Goal: Task Accomplishment & Management: Use online tool/utility

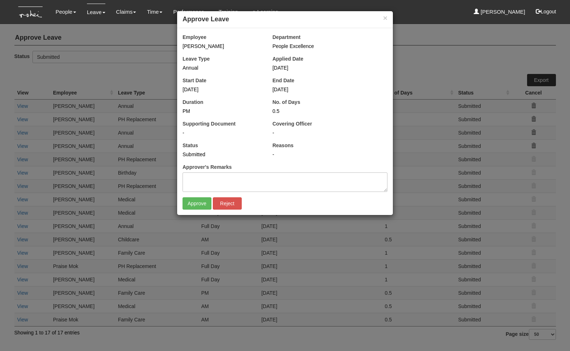
select select "50"
click at [196, 204] on input "Approve" at bounding box center [196, 203] width 29 height 12
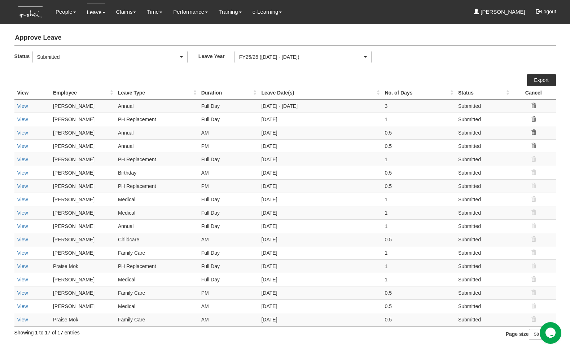
select select "50"
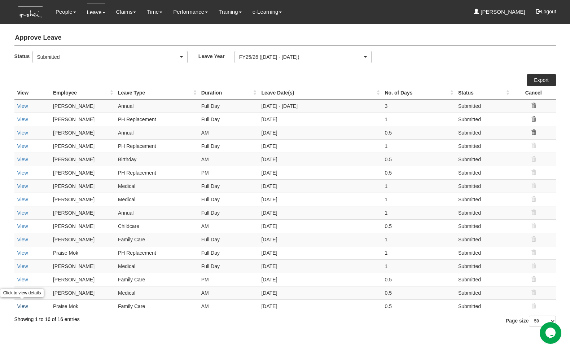
click at [21, 306] on link "View" at bounding box center [22, 306] width 11 height 6
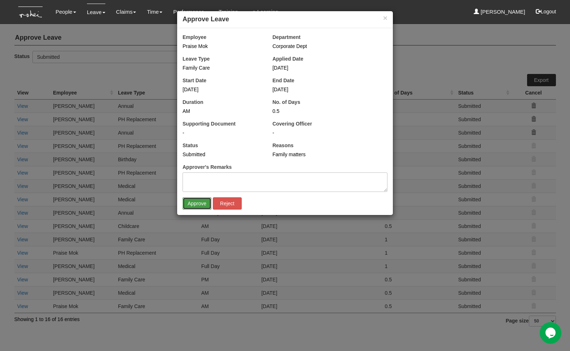
click at [196, 204] on input "Approve" at bounding box center [196, 203] width 29 height 12
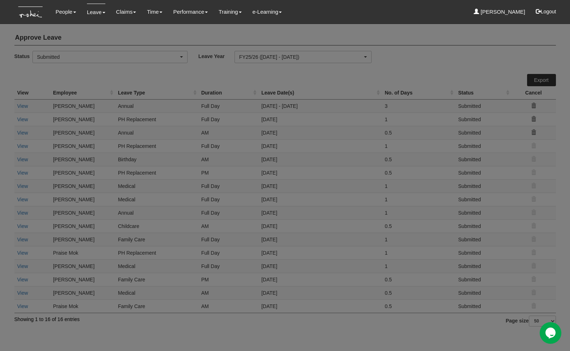
select select "50"
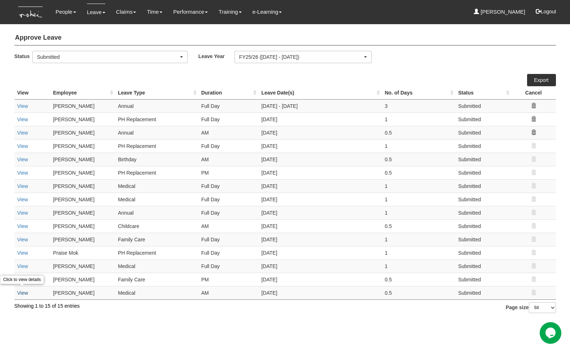
click at [23, 293] on link "View" at bounding box center [22, 293] width 11 height 6
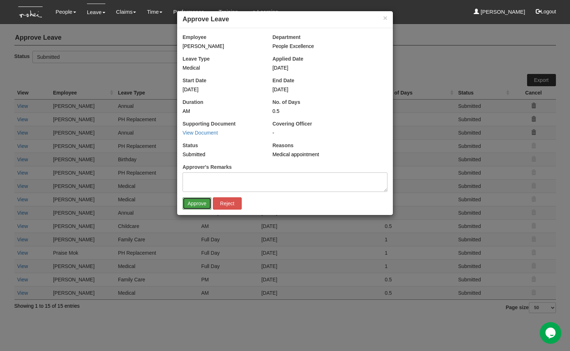
click at [191, 203] on input "Approve" at bounding box center [196, 203] width 29 height 12
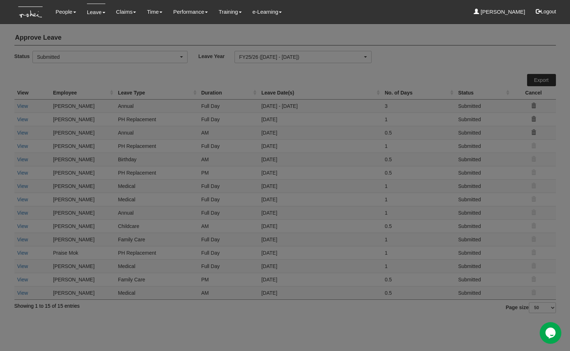
select select "50"
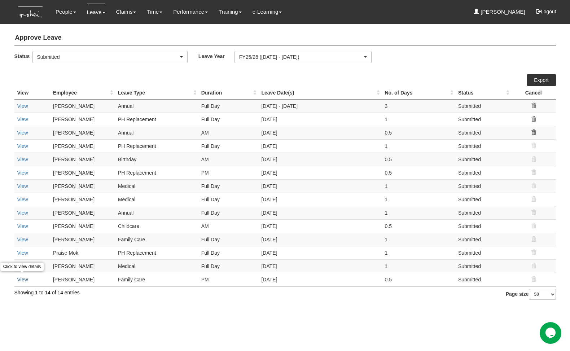
click at [24, 279] on link "View" at bounding box center [22, 280] width 11 height 6
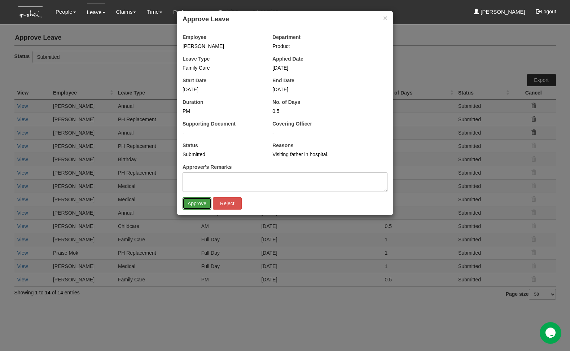
click at [195, 207] on input "Approve" at bounding box center [196, 203] width 29 height 12
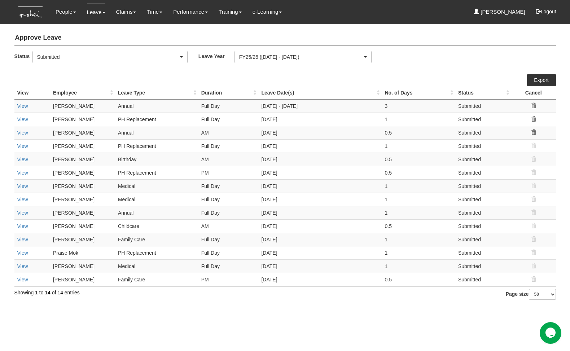
select select "50"
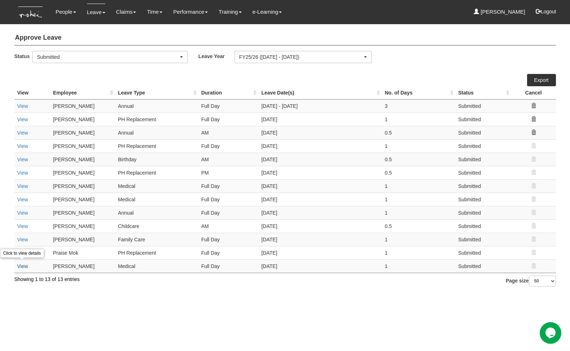
click at [22, 263] on link "View" at bounding box center [22, 266] width 11 height 6
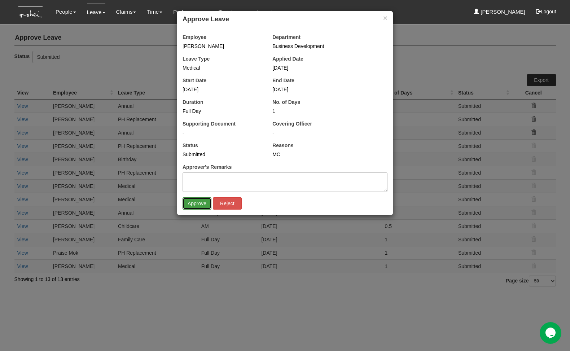
click at [190, 205] on input "Approve" at bounding box center [196, 203] width 29 height 12
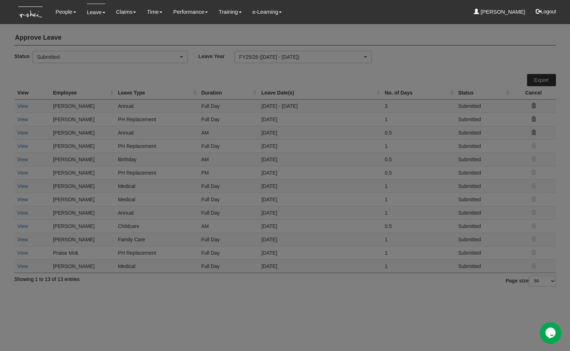
select select "50"
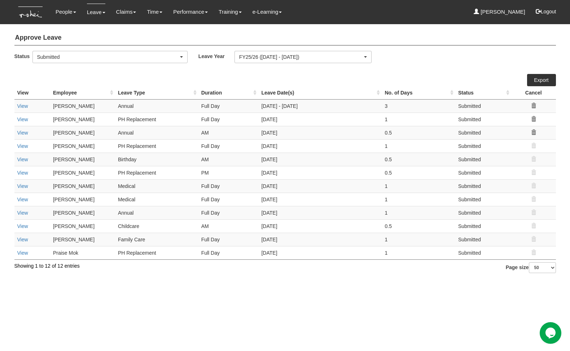
click at [27, 254] on td "View" at bounding box center [32, 252] width 36 height 13
click at [24, 251] on link "View" at bounding box center [22, 253] width 11 height 6
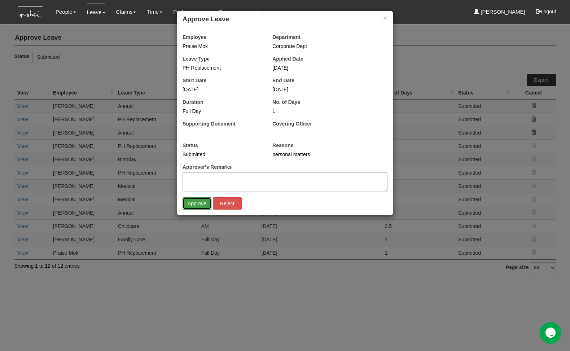
click at [197, 203] on input "Approve" at bounding box center [196, 203] width 29 height 12
select select "50"
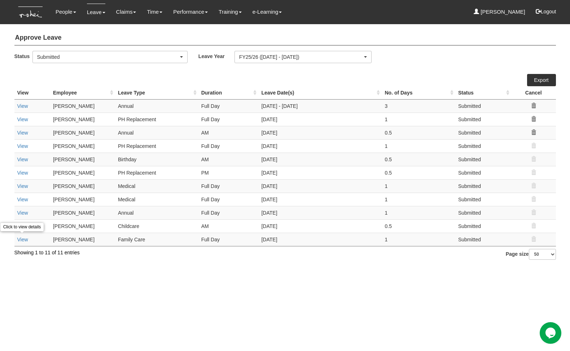
click at [23, 238] on link "View" at bounding box center [22, 240] width 11 height 6
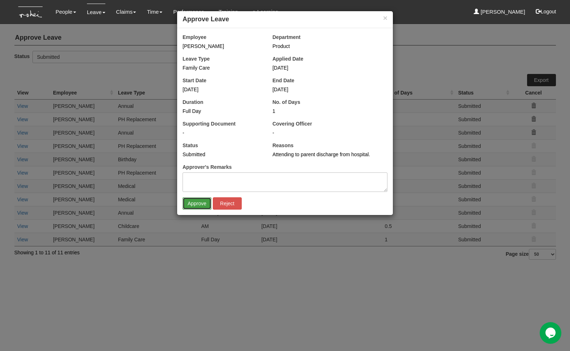
click at [203, 208] on input "Approve" at bounding box center [196, 203] width 29 height 12
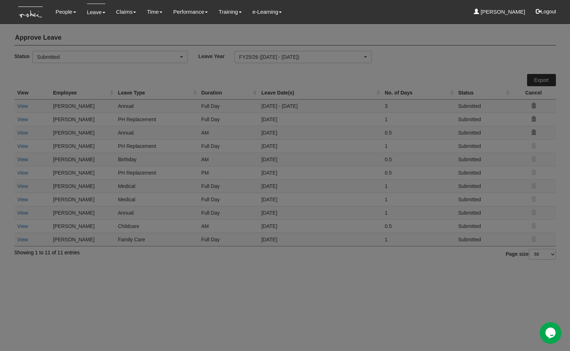
select select "50"
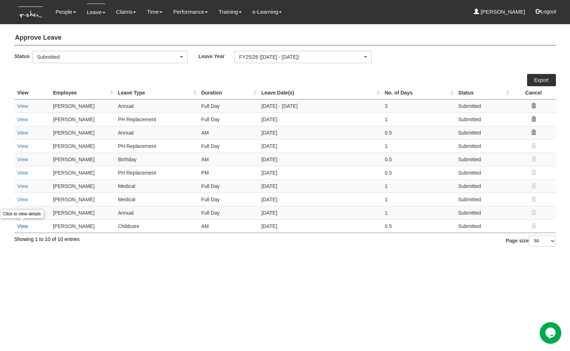
click at [21, 225] on link "View" at bounding box center [22, 226] width 11 height 6
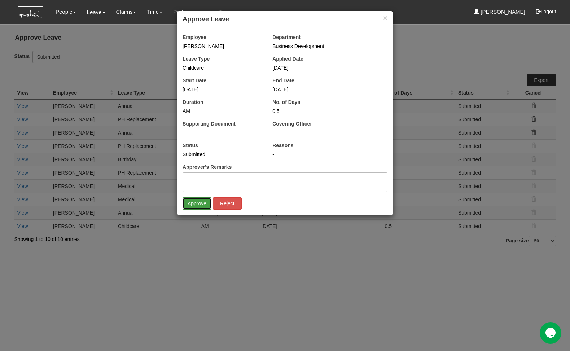
click at [201, 205] on input "Approve" at bounding box center [196, 203] width 29 height 12
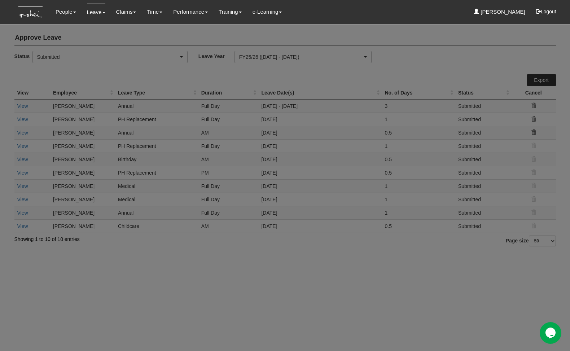
select select "50"
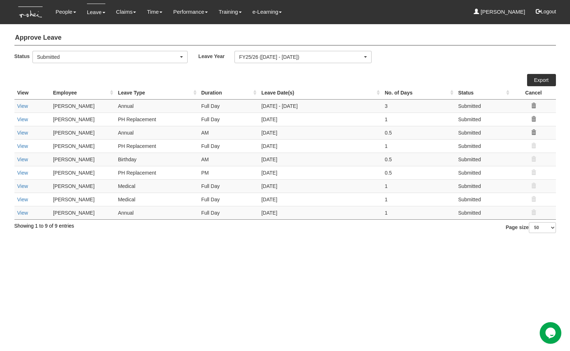
click at [28, 209] on td "View" at bounding box center [32, 212] width 36 height 13
click at [26, 210] on link "View" at bounding box center [22, 213] width 11 height 6
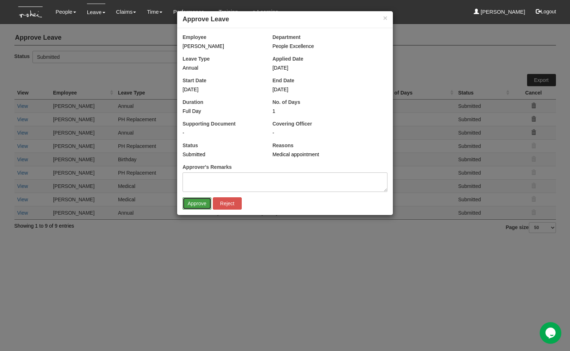
click at [193, 206] on input "Approve" at bounding box center [196, 203] width 29 height 12
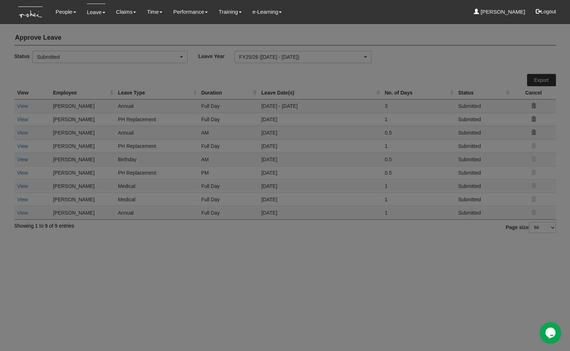
select select "50"
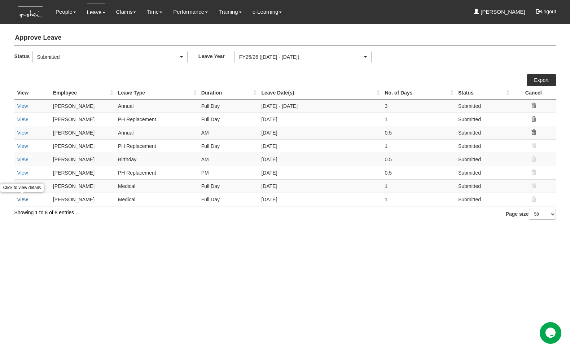
click at [25, 197] on link "View" at bounding box center [22, 200] width 11 height 6
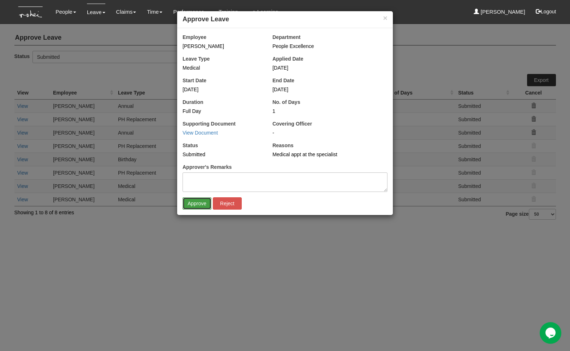
click at [195, 206] on input "Approve" at bounding box center [196, 203] width 29 height 12
select select "50"
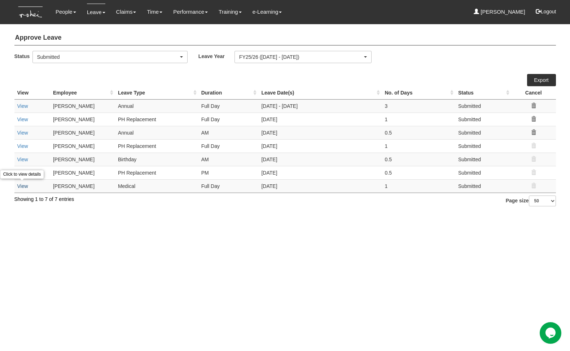
click at [24, 187] on link "View" at bounding box center [22, 186] width 11 height 6
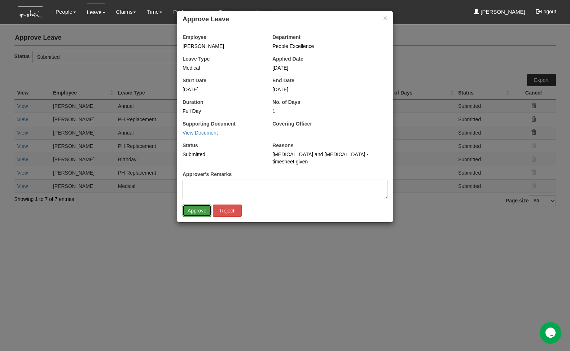
click at [193, 205] on input "Approve" at bounding box center [196, 210] width 29 height 12
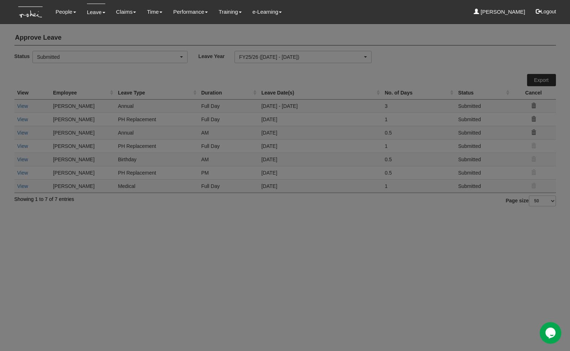
select select "50"
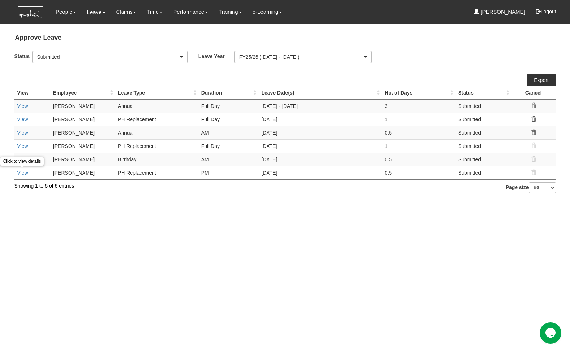
click at [27, 174] on link "View" at bounding box center [22, 173] width 11 height 6
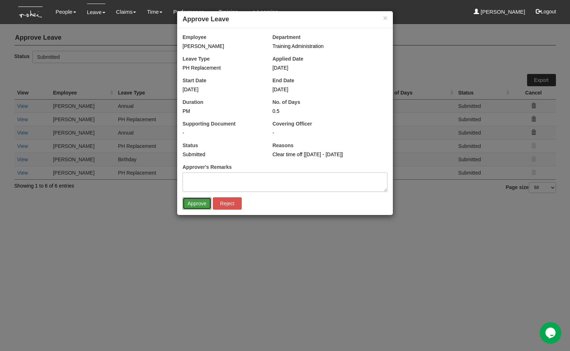
click at [192, 206] on input "Approve" at bounding box center [196, 203] width 29 height 12
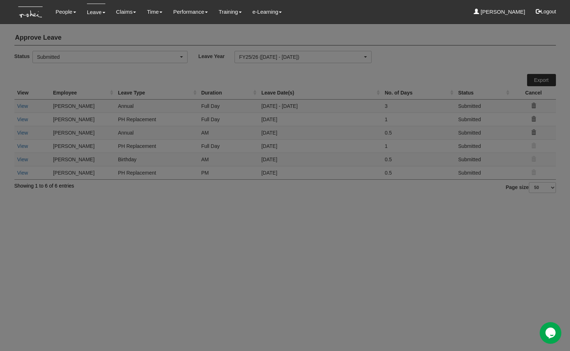
select select "50"
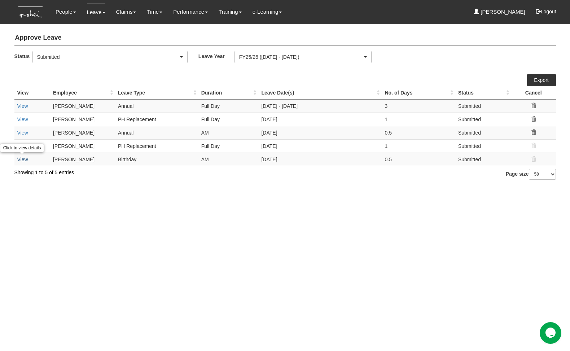
click at [23, 158] on link "View" at bounding box center [22, 160] width 11 height 6
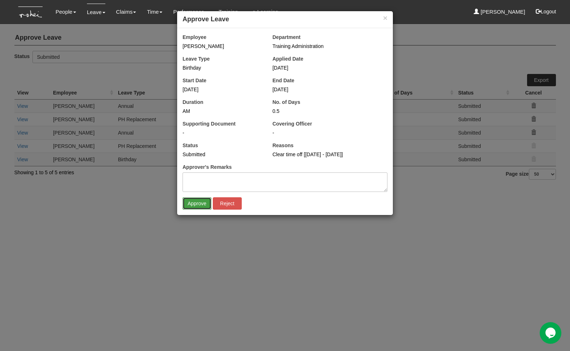
click at [193, 206] on input "Approve" at bounding box center [196, 203] width 29 height 12
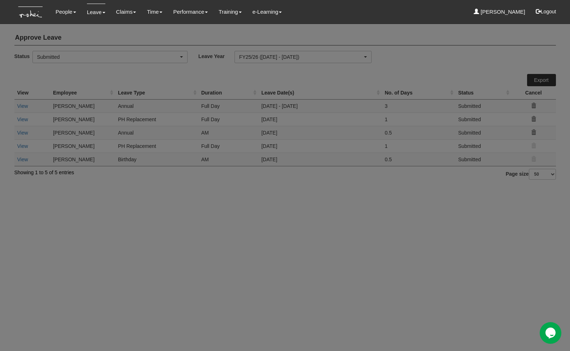
select select "50"
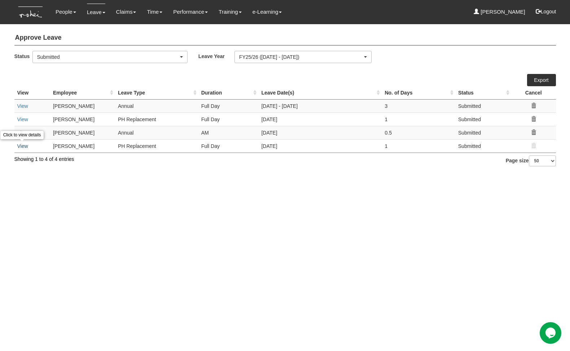
click at [23, 144] on link "View" at bounding box center [22, 146] width 11 height 6
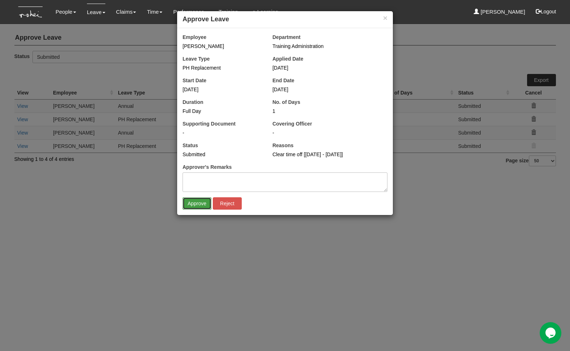
click at [193, 202] on input "Approve" at bounding box center [196, 203] width 29 height 12
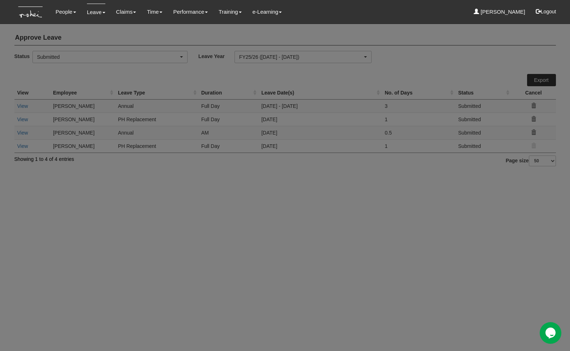
select select "50"
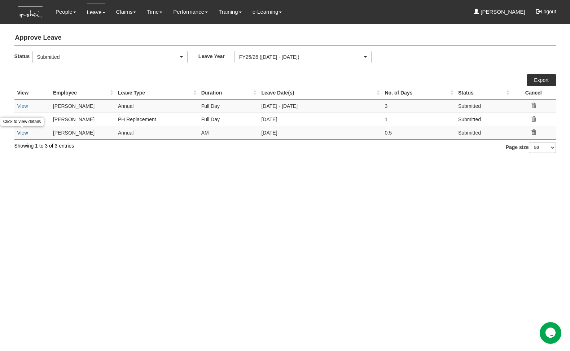
click at [25, 131] on link "View" at bounding box center [22, 133] width 11 height 6
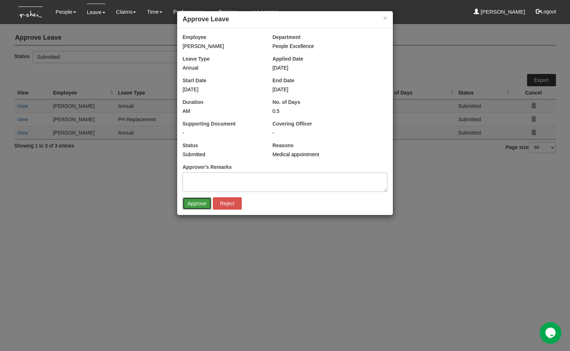
click at [195, 203] on input "Approve" at bounding box center [196, 203] width 29 height 12
select select "50"
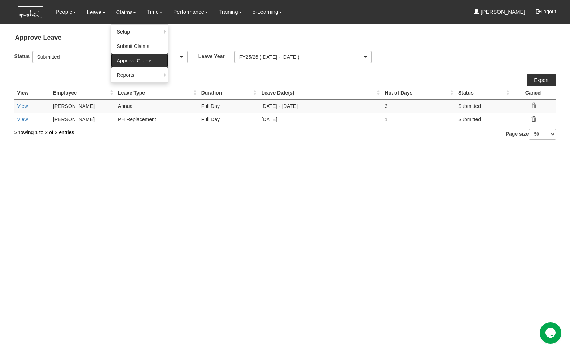
click at [133, 57] on link "Approve Claims" at bounding box center [139, 60] width 57 height 14
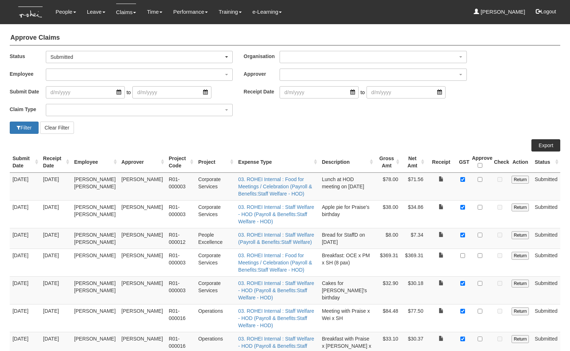
select select "50"
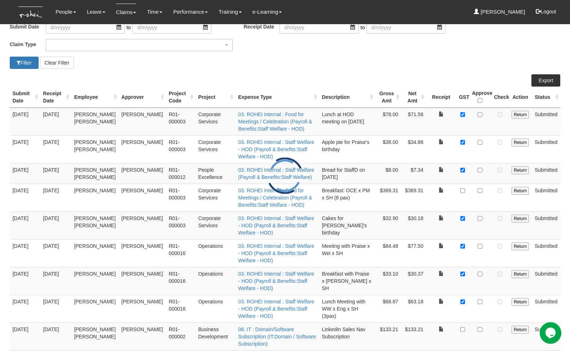
scroll to position [65, 0]
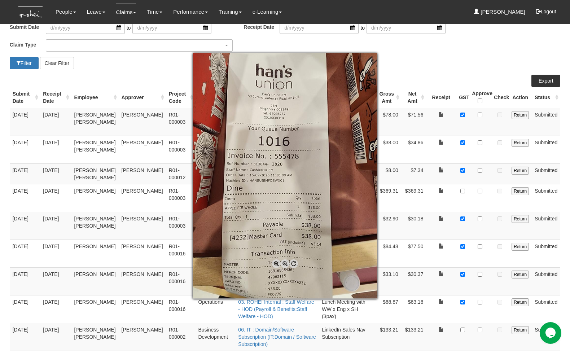
click at [417, 130] on div at bounding box center [285, 175] width 570 height 351
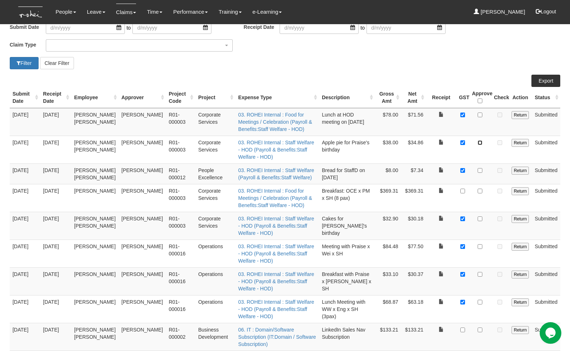
click at [480, 142] on input "checkbox" at bounding box center [480, 142] width 5 height 5
checkbox input "true"
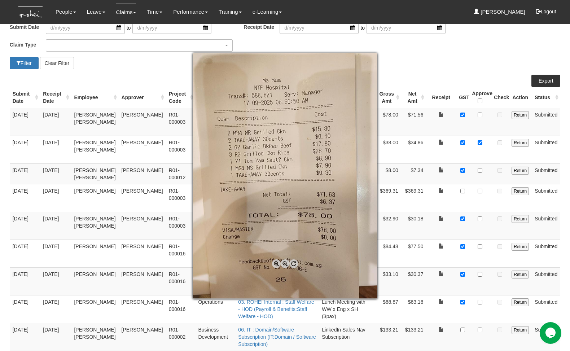
click at [482, 113] on div at bounding box center [285, 175] width 570 height 351
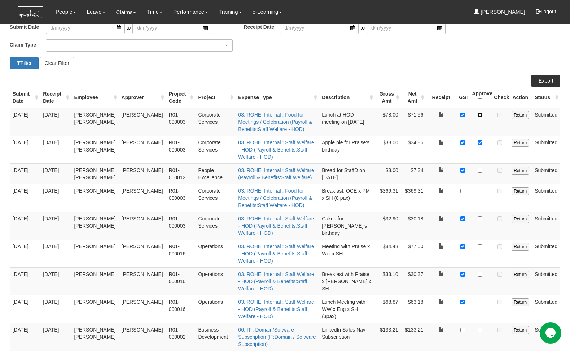
click at [482, 113] on input "checkbox" at bounding box center [480, 115] width 5 height 5
checkbox input "true"
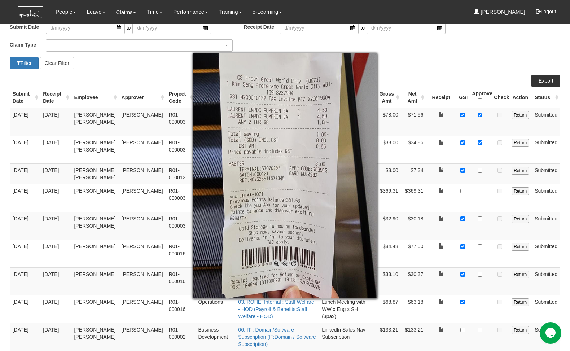
click at [481, 162] on div at bounding box center [285, 175] width 570 height 351
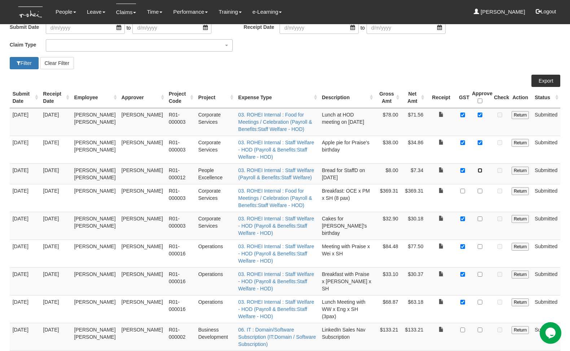
click at [481, 168] on input "checkbox" at bounding box center [480, 170] width 5 height 5
checkbox input "true"
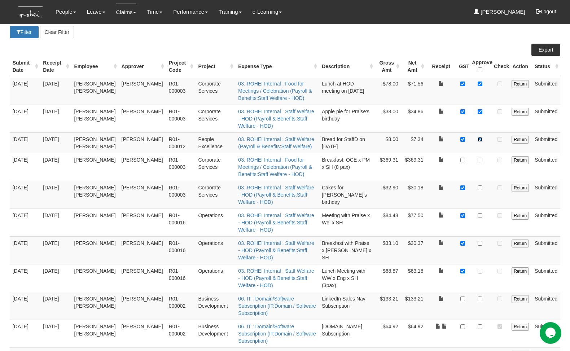
scroll to position [96, 0]
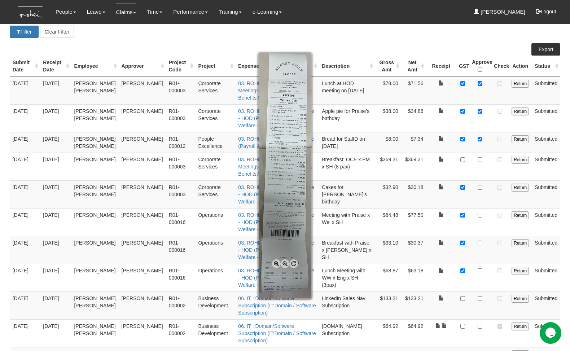
click at [468, 160] on div at bounding box center [285, 175] width 570 height 351
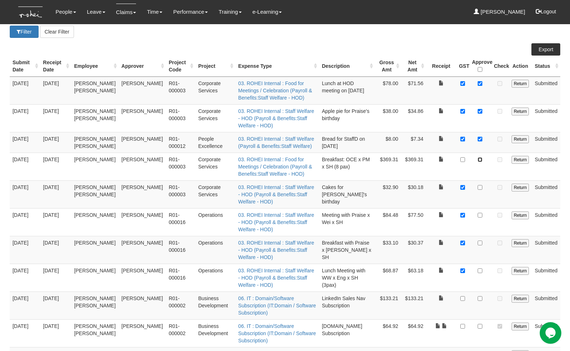
click at [480, 157] on input "checkbox" at bounding box center [480, 159] width 5 height 5
checkbox input "true"
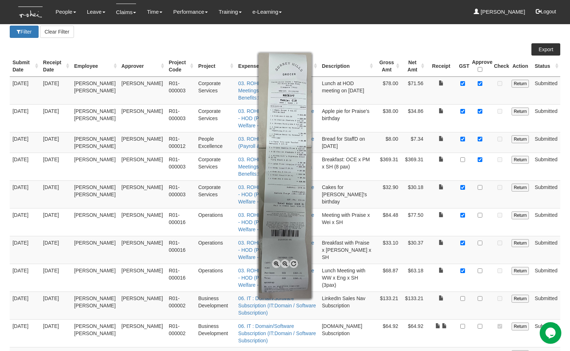
click at [461, 152] on div at bounding box center [285, 175] width 570 height 351
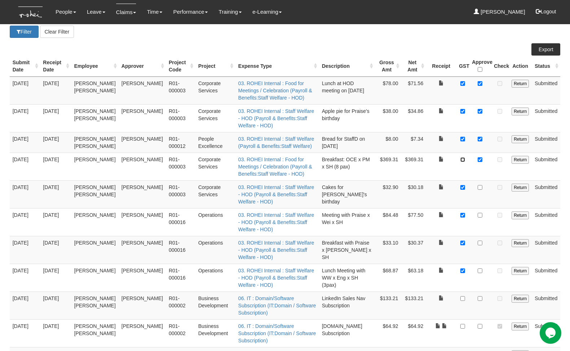
click at [462, 157] on input "checkbox" at bounding box center [462, 159] width 5 height 5
checkbox input "true"
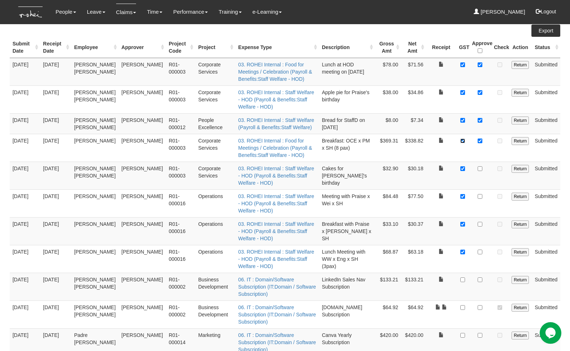
scroll to position [116, 0]
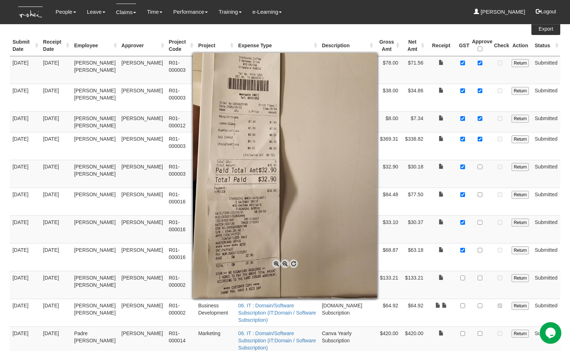
click at [446, 148] on div at bounding box center [285, 175] width 570 height 351
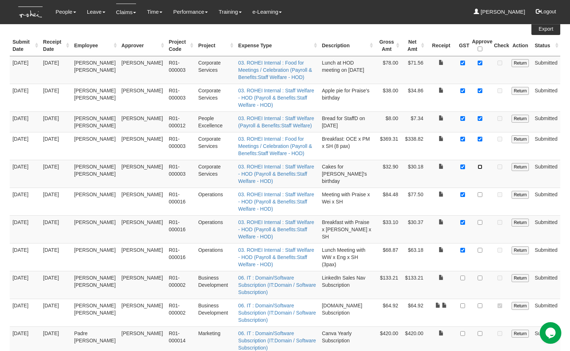
click at [480, 164] on input "checkbox" at bounding box center [480, 166] width 5 height 5
checkbox input "true"
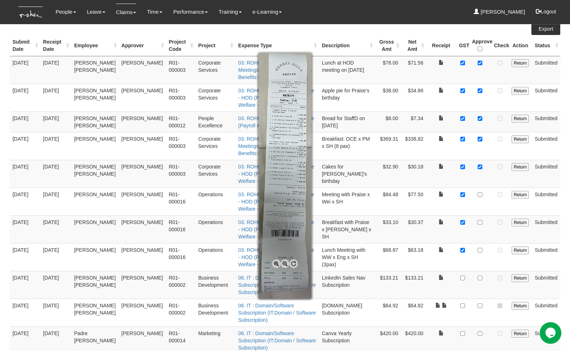
click at [471, 176] on div at bounding box center [285, 175] width 570 height 351
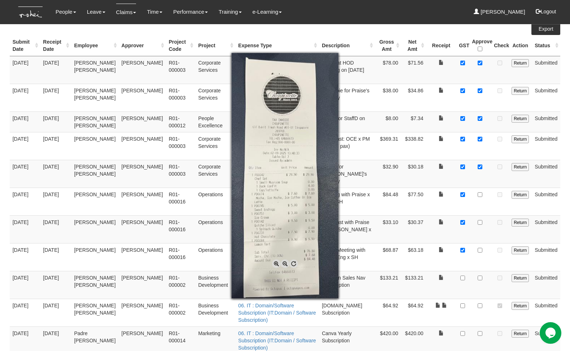
click at [474, 185] on div at bounding box center [285, 175] width 570 height 351
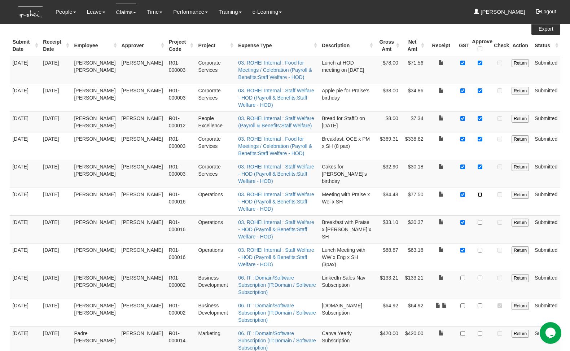
click at [480, 192] on input "checkbox" at bounding box center [480, 194] width 5 height 5
checkbox input "true"
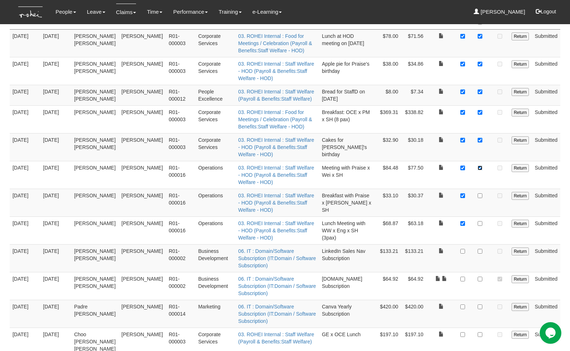
scroll to position [144, 0]
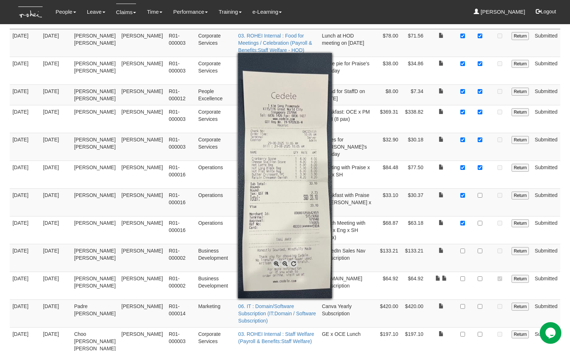
click at [479, 177] on div at bounding box center [285, 175] width 570 height 351
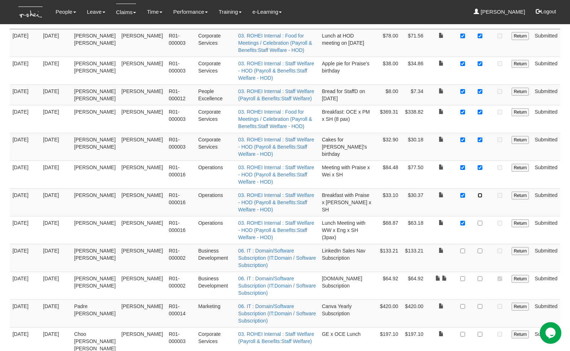
click at [480, 193] on input "checkbox" at bounding box center [480, 195] width 5 height 5
checkbox input "true"
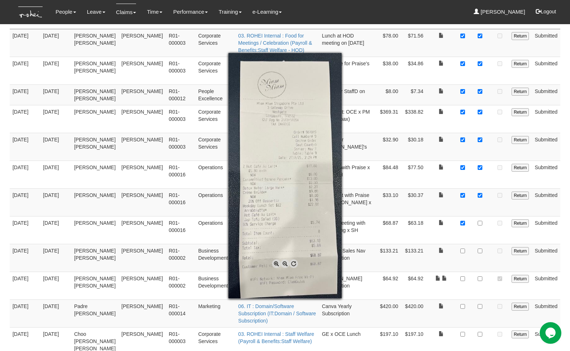
click at [475, 201] on div at bounding box center [285, 175] width 570 height 351
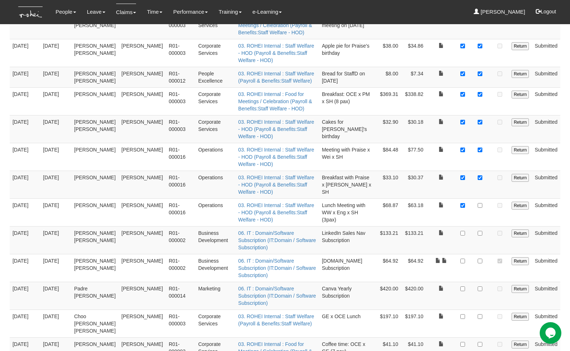
scroll to position [163, 0]
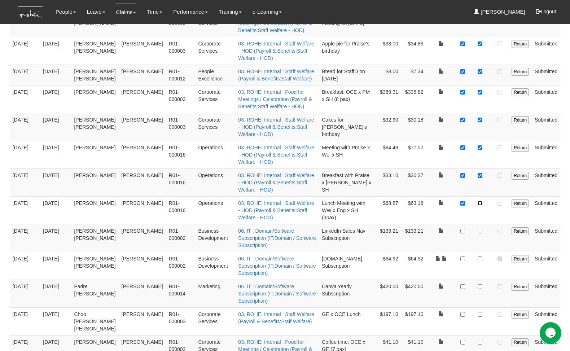
click at [480, 201] on input "checkbox" at bounding box center [480, 203] width 5 height 5
checkbox input "true"
click at [481, 229] on input "checkbox" at bounding box center [480, 231] width 5 height 5
checkbox input "true"
click at [462, 229] on input "checkbox" at bounding box center [462, 231] width 5 height 5
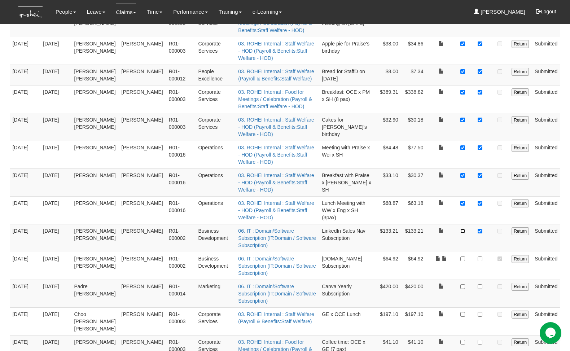
checkbox input "true"
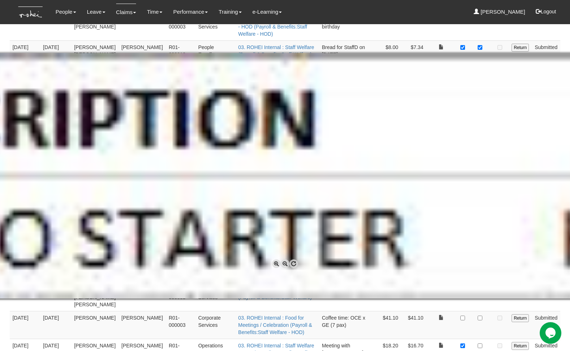
click at [479, 308] on div at bounding box center [285, 175] width 570 height 351
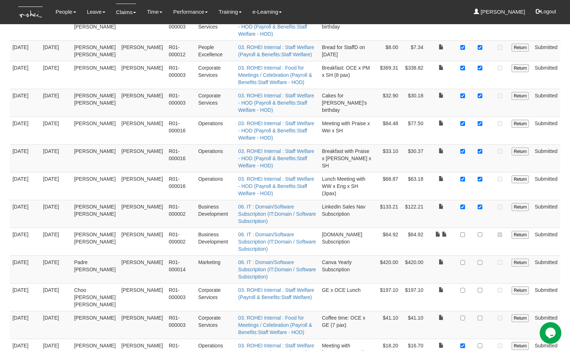
click at [475, 228] on td at bounding box center [480, 242] width 22 height 28
click at [479, 232] on input "checkbox" at bounding box center [480, 234] width 5 height 5
checkbox input "true"
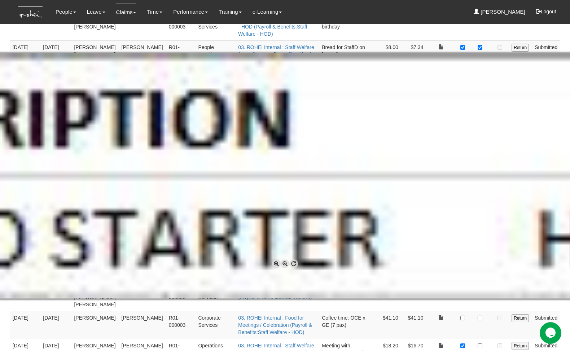
scroll to position [0, 25]
click at [286, 263] on span at bounding box center [285, 263] width 9 height 9
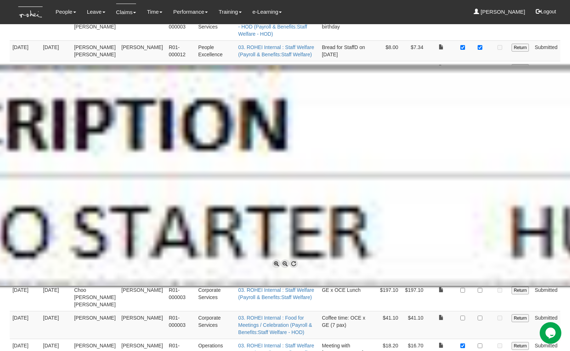
click at [286, 263] on span at bounding box center [285, 263] width 9 height 9
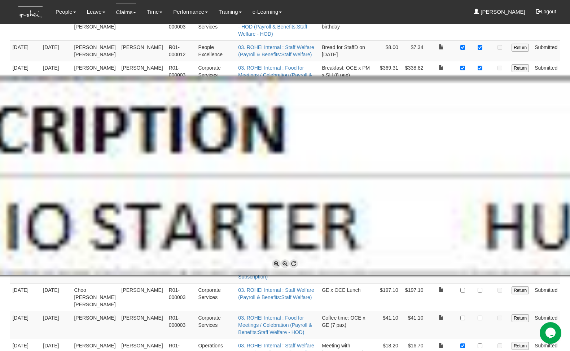
click at [286, 263] on span at bounding box center [285, 263] width 9 height 9
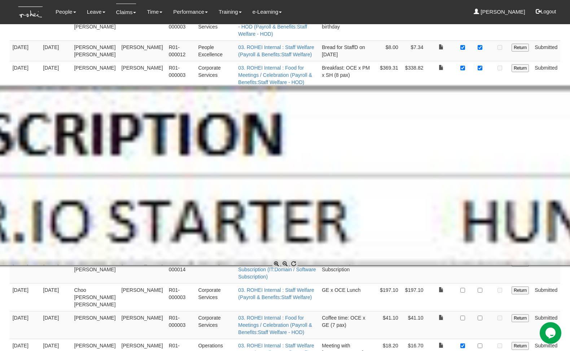
click at [286, 263] on span at bounding box center [285, 263] width 9 height 9
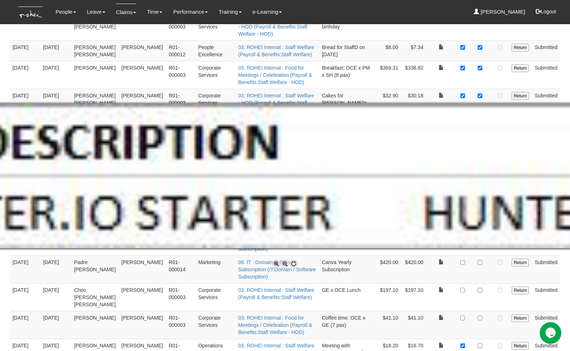
click at [286, 263] on span at bounding box center [285, 263] width 9 height 9
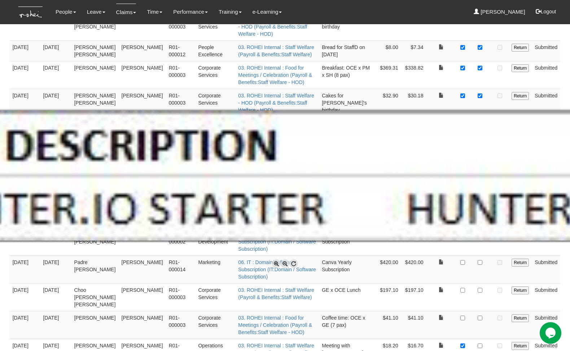
click at [286, 263] on span at bounding box center [285, 263] width 9 height 9
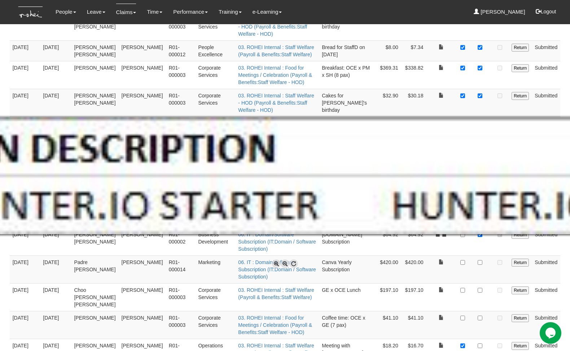
click at [286, 263] on span at bounding box center [285, 263] width 9 height 9
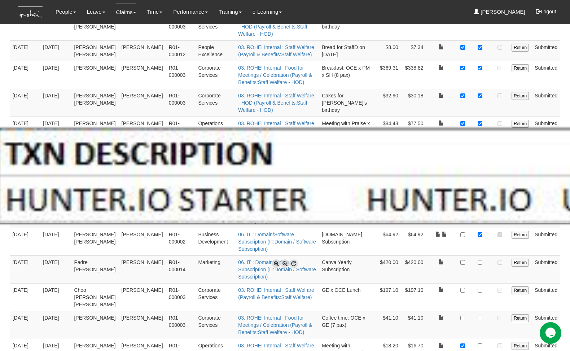
click at [286, 263] on span at bounding box center [285, 263] width 9 height 9
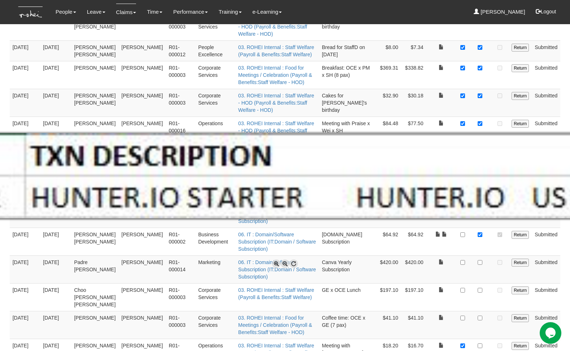
click at [286, 263] on span at bounding box center [285, 263] width 9 height 9
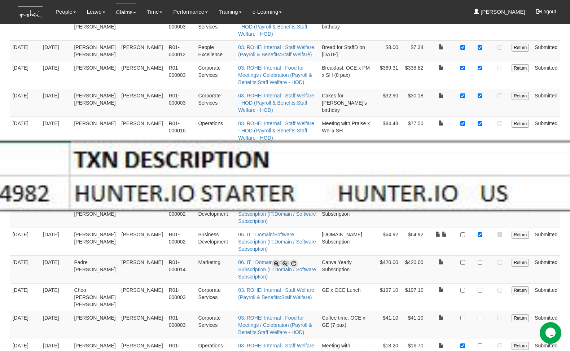
click at [286, 263] on span at bounding box center [285, 263] width 9 height 9
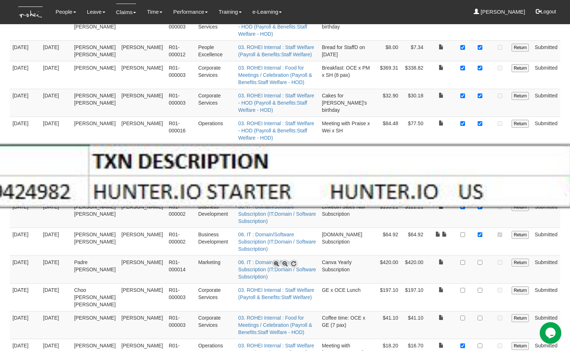
click at [286, 263] on span at bounding box center [285, 263] width 9 height 9
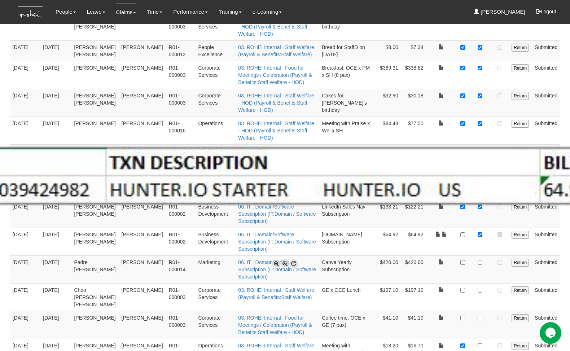
click at [286, 263] on span at bounding box center [285, 263] width 9 height 9
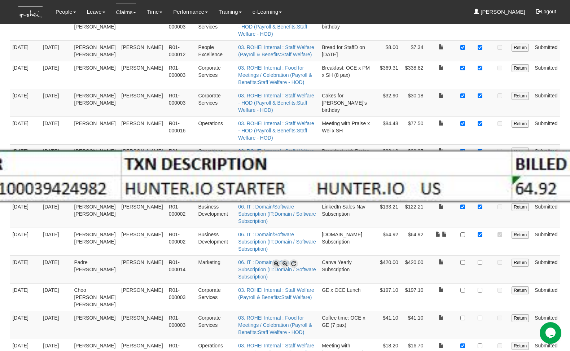
click at [286, 263] on span at bounding box center [285, 263] width 9 height 9
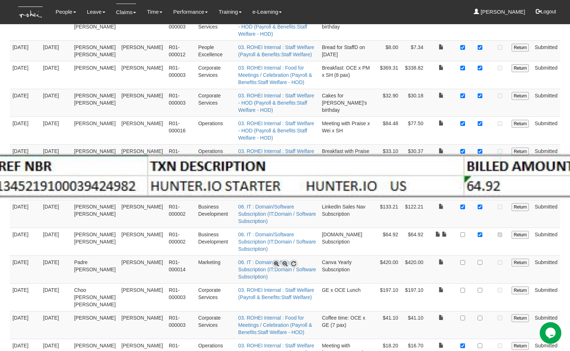
click at [286, 263] on span at bounding box center [285, 263] width 9 height 9
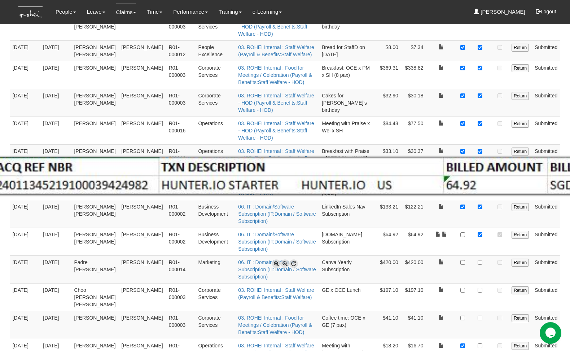
click at [286, 263] on span at bounding box center [285, 263] width 9 height 9
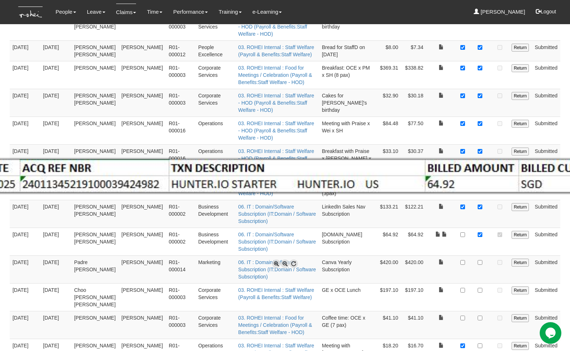
click at [286, 263] on span at bounding box center [285, 263] width 9 height 9
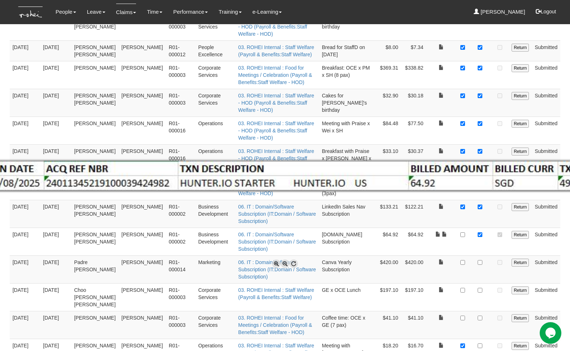
click at [286, 263] on span at bounding box center [285, 263] width 9 height 9
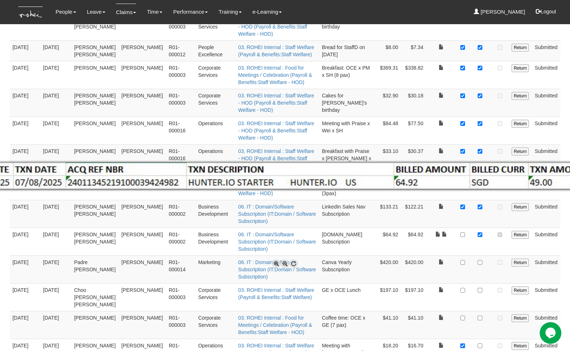
click at [286, 263] on span at bounding box center [285, 263] width 9 height 9
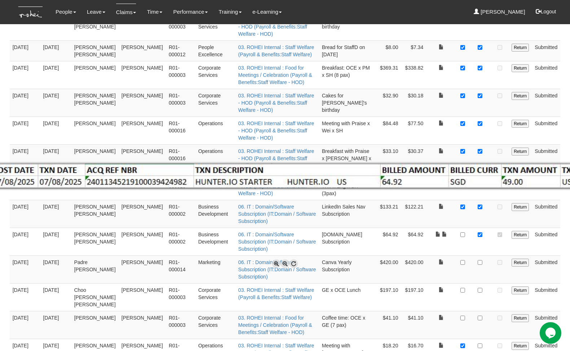
click at [286, 263] on span at bounding box center [285, 263] width 9 height 9
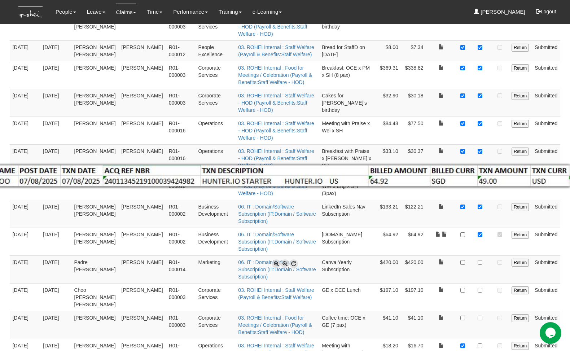
scroll to position [0, 25]
click at [286, 263] on span at bounding box center [285, 263] width 9 height 9
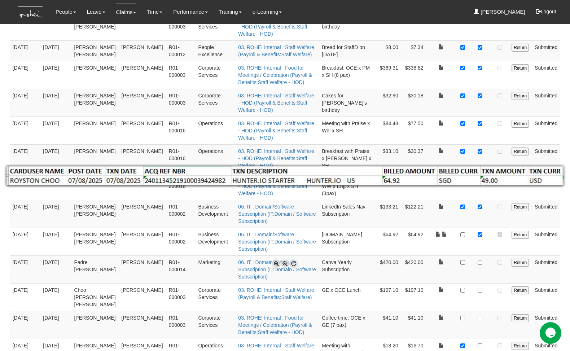
scroll to position [0, 0]
click at [286, 263] on span at bounding box center [285, 263] width 9 height 9
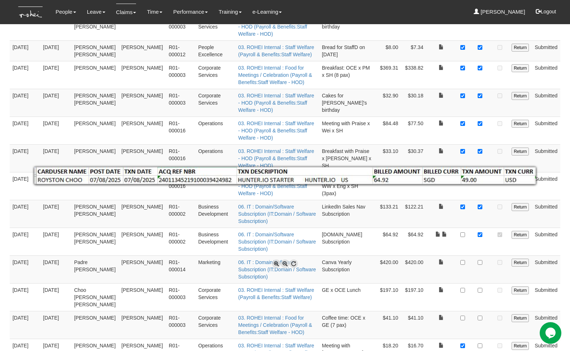
click at [456, 199] on div at bounding box center [285, 175] width 570 height 351
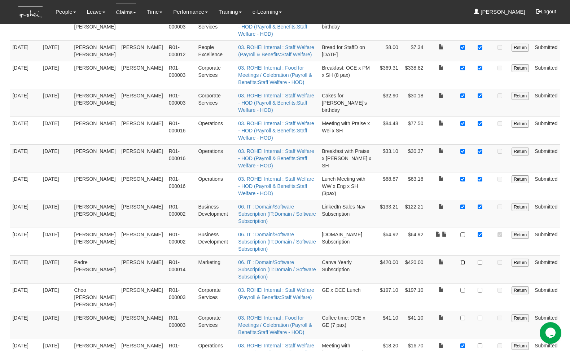
click at [463, 260] on input "checkbox" at bounding box center [462, 262] width 5 height 5
checkbox input "true"
click at [481, 260] on input "checkbox" at bounding box center [480, 262] width 5 height 5
checkbox input "true"
click at [478, 283] on td at bounding box center [480, 297] width 22 height 28
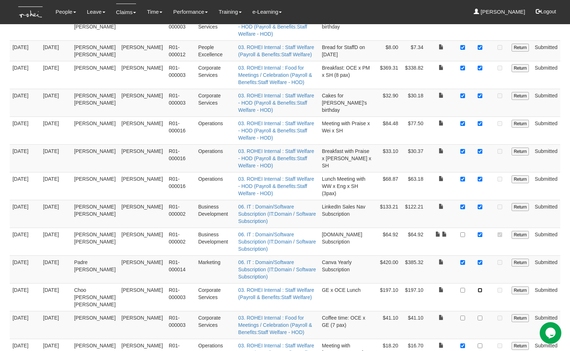
click at [482, 288] on input "checkbox" at bounding box center [480, 290] width 5 height 5
checkbox input "true"
click at [460, 283] on td at bounding box center [462, 297] width 13 height 28
click at [463, 288] on input "checkbox" at bounding box center [462, 290] width 5 height 5
checkbox input "true"
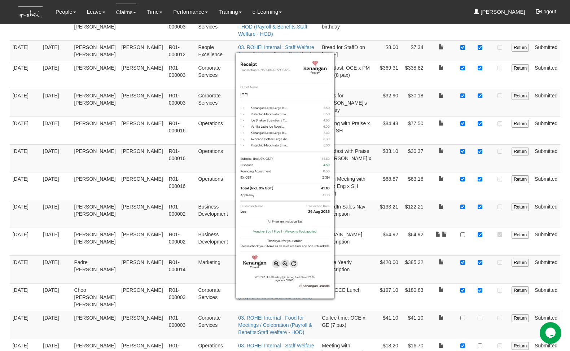
click at [458, 251] on div at bounding box center [285, 175] width 570 height 351
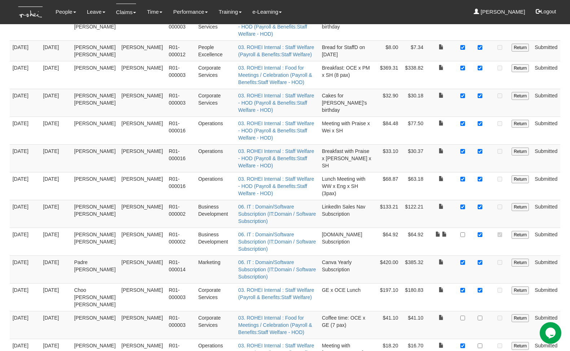
click at [466, 311] on td at bounding box center [462, 325] width 13 height 28
click at [464, 316] on input "checkbox" at bounding box center [462, 318] width 5 height 5
checkbox input "true"
click at [479, 316] on input "checkbox" at bounding box center [480, 318] width 5 height 5
checkbox input "true"
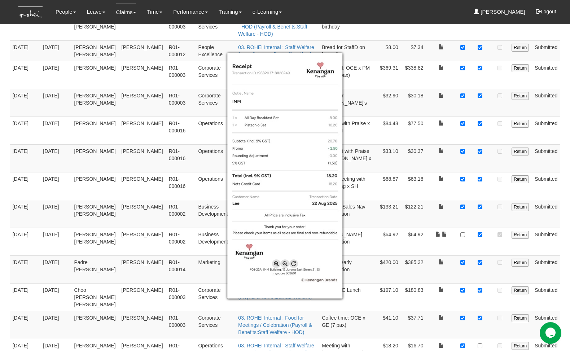
click at [482, 276] on div at bounding box center [285, 175] width 570 height 351
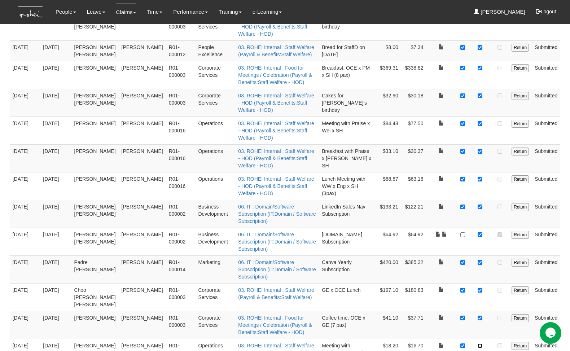
click at [482, 343] on input "checkbox" at bounding box center [480, 345] width 5 height 5
checkbox input "true"
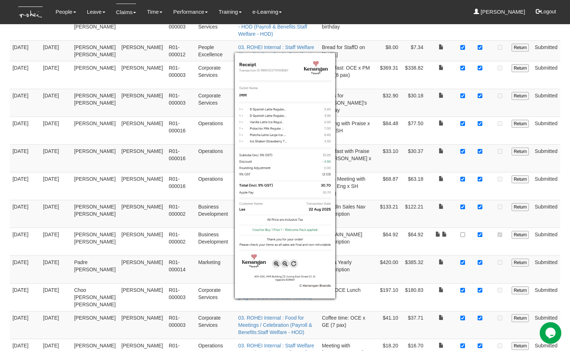
click at [480, 302] on div at bounding box center [285, 175] width 570 height 351
click at [484, 307] on div at bounding box center [285, 175] width 570 height 351
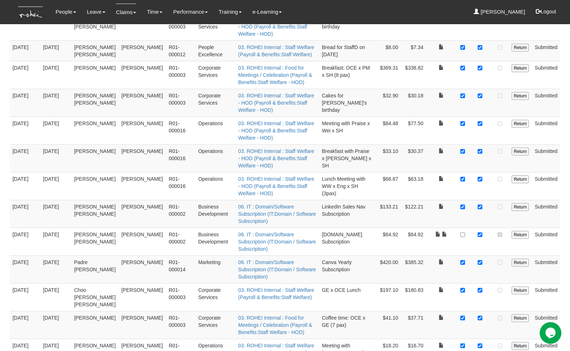
checkbox input "true"
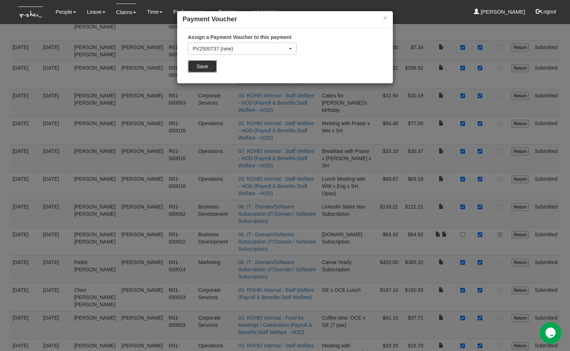
click at [211, 64] on input "Save" at bounding box center [202, 66] width 29 height 12
